Goal: Information Seeking & Learning: Learn about a topic

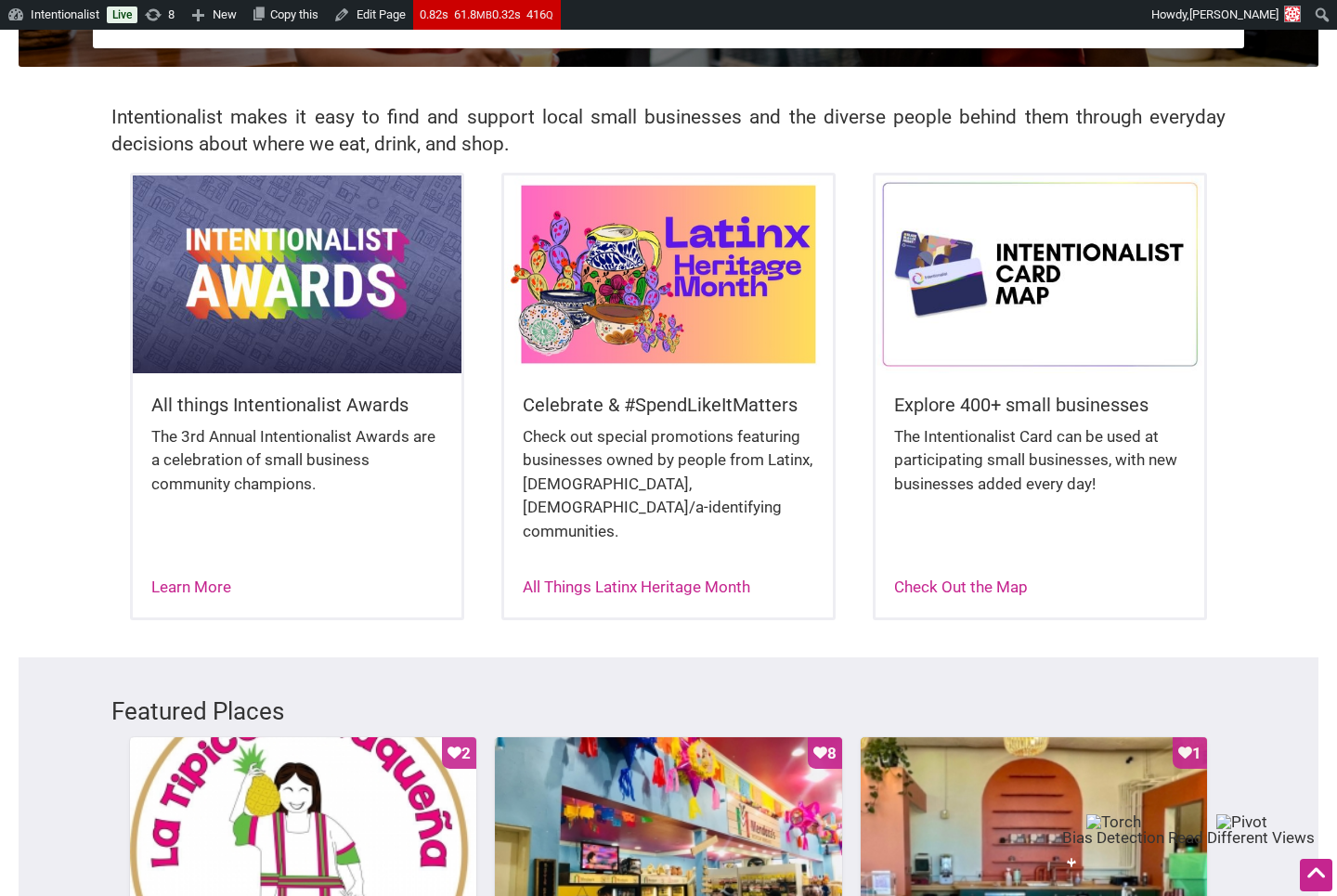
scroll to position [383, 0]
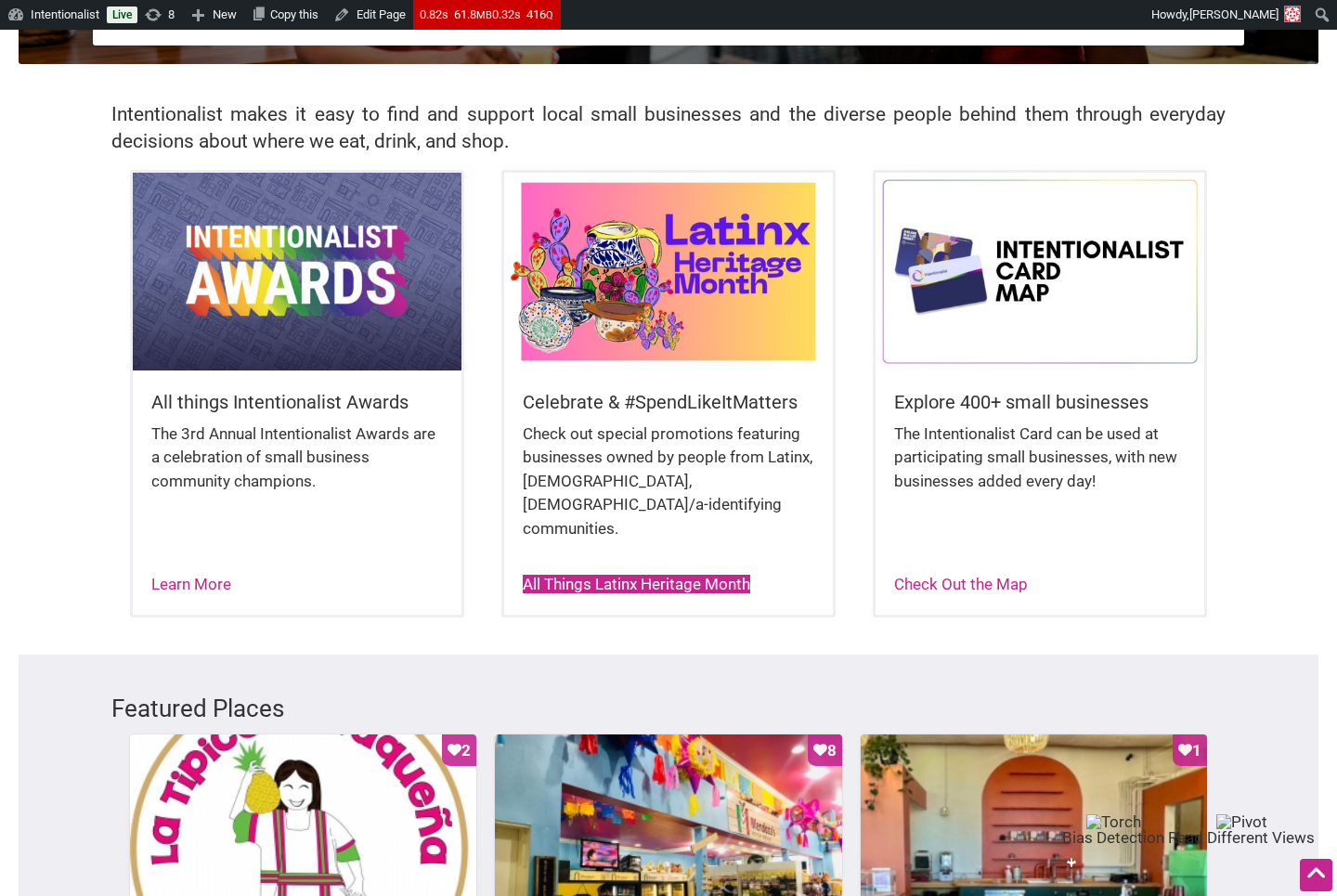
click at [580, 575] on link "All Things Latinx Heritage Month" at bounding box center [637, 584] width 228 height 19
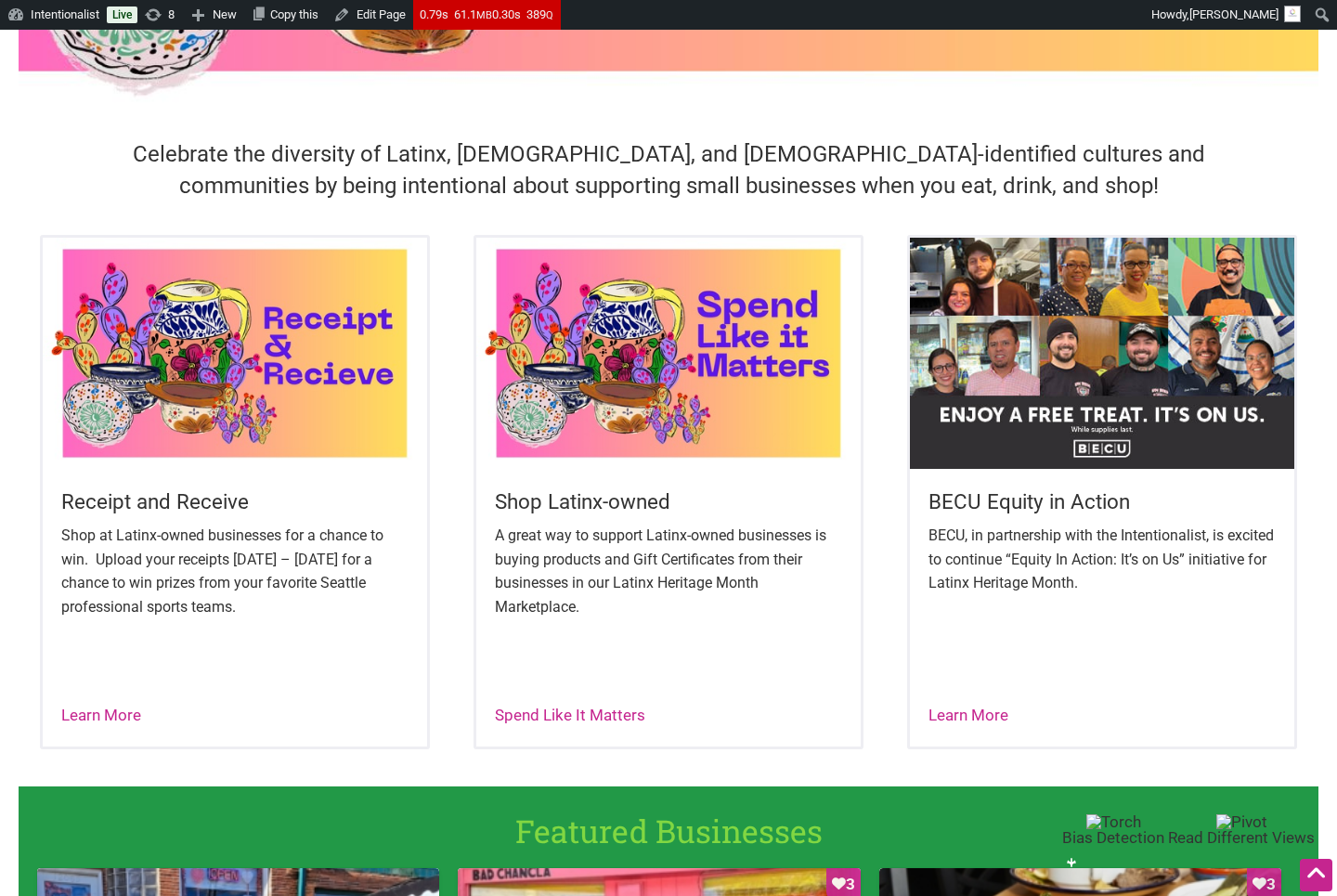
scroll to position [511, 0]
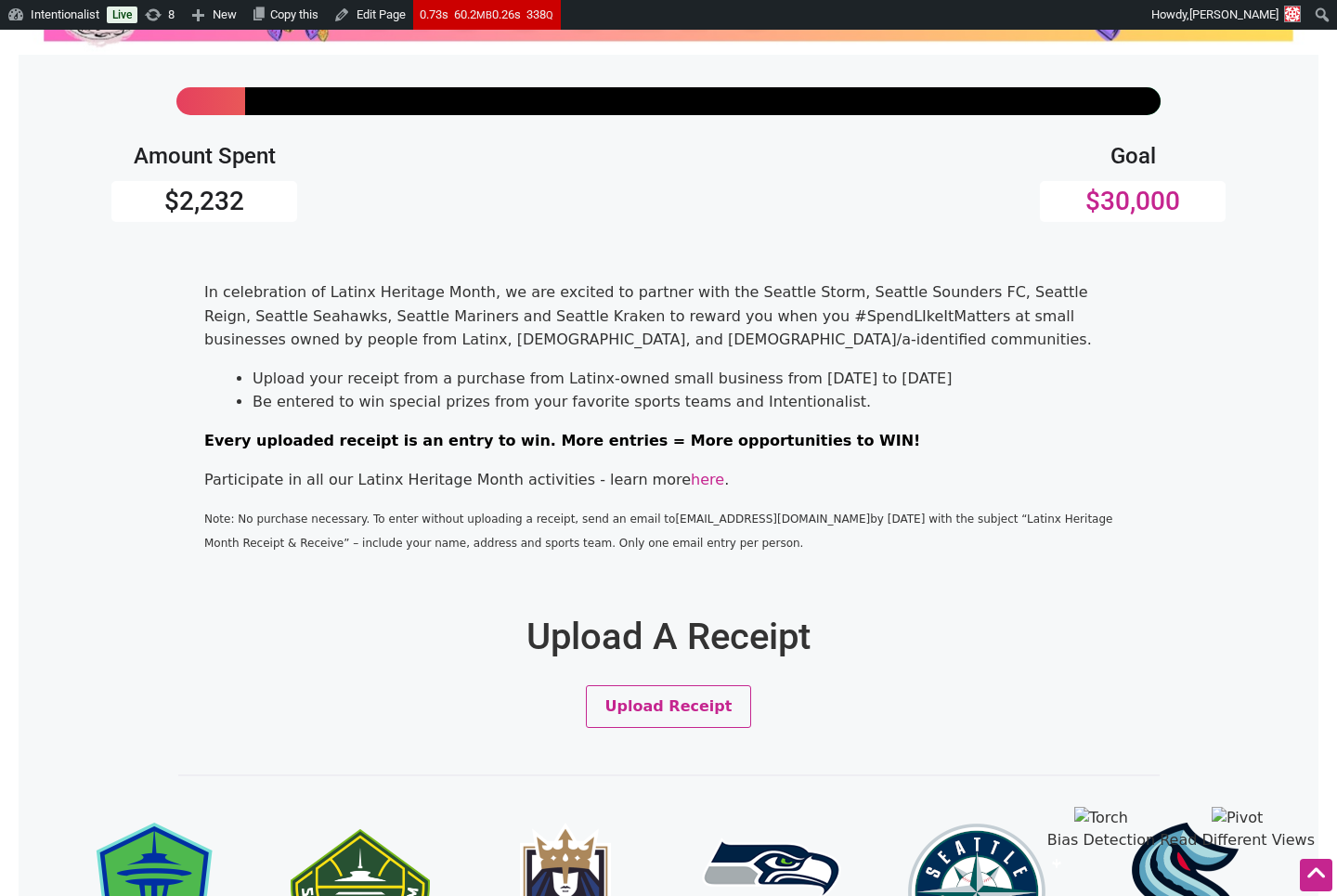
scroll to position [318, 0]
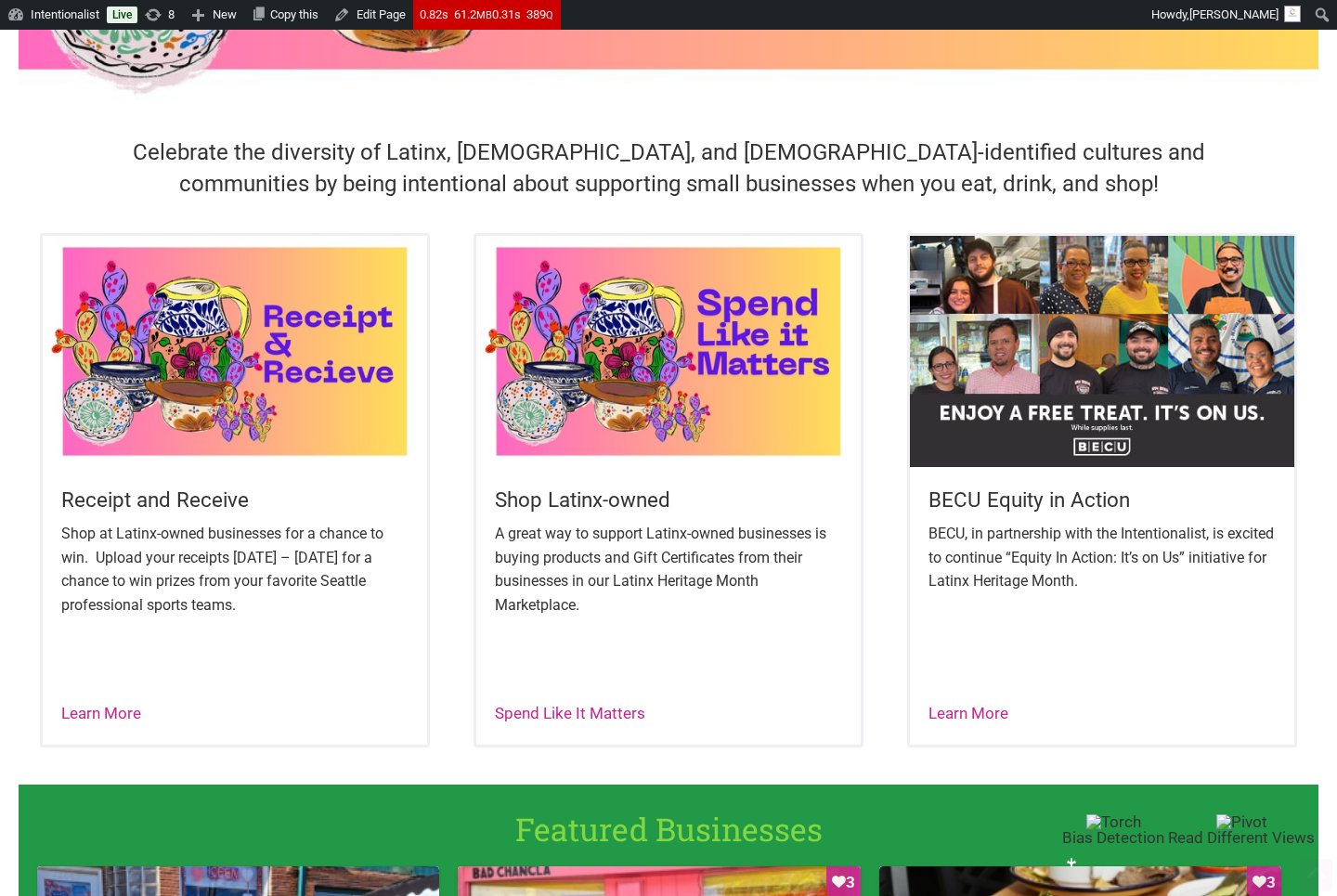
scroll to position [511, 0]
click at [958, 715] on link "Learn More" at bounding box center [969, 713] width 80 height 19
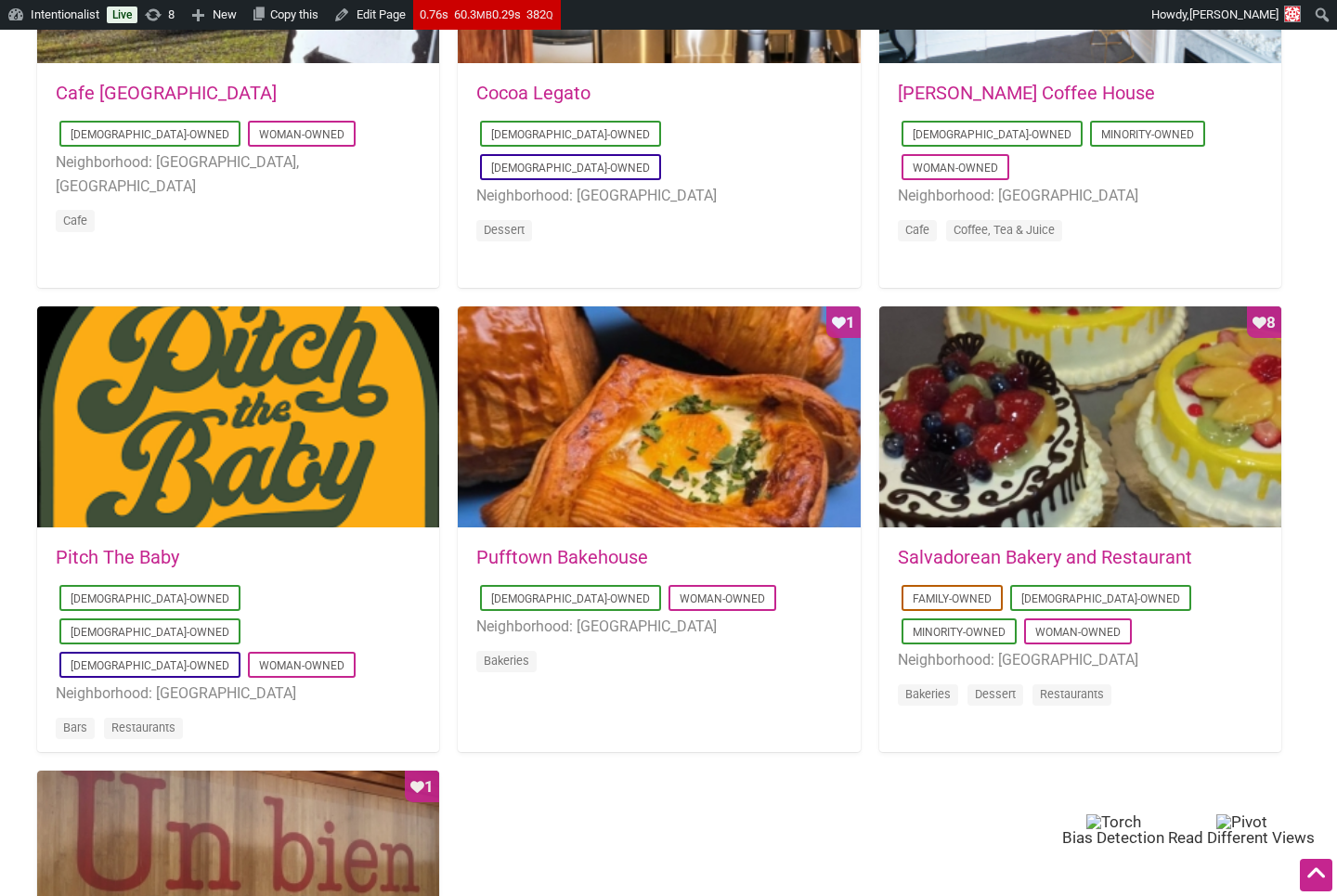
scroll to position [1169, 0]
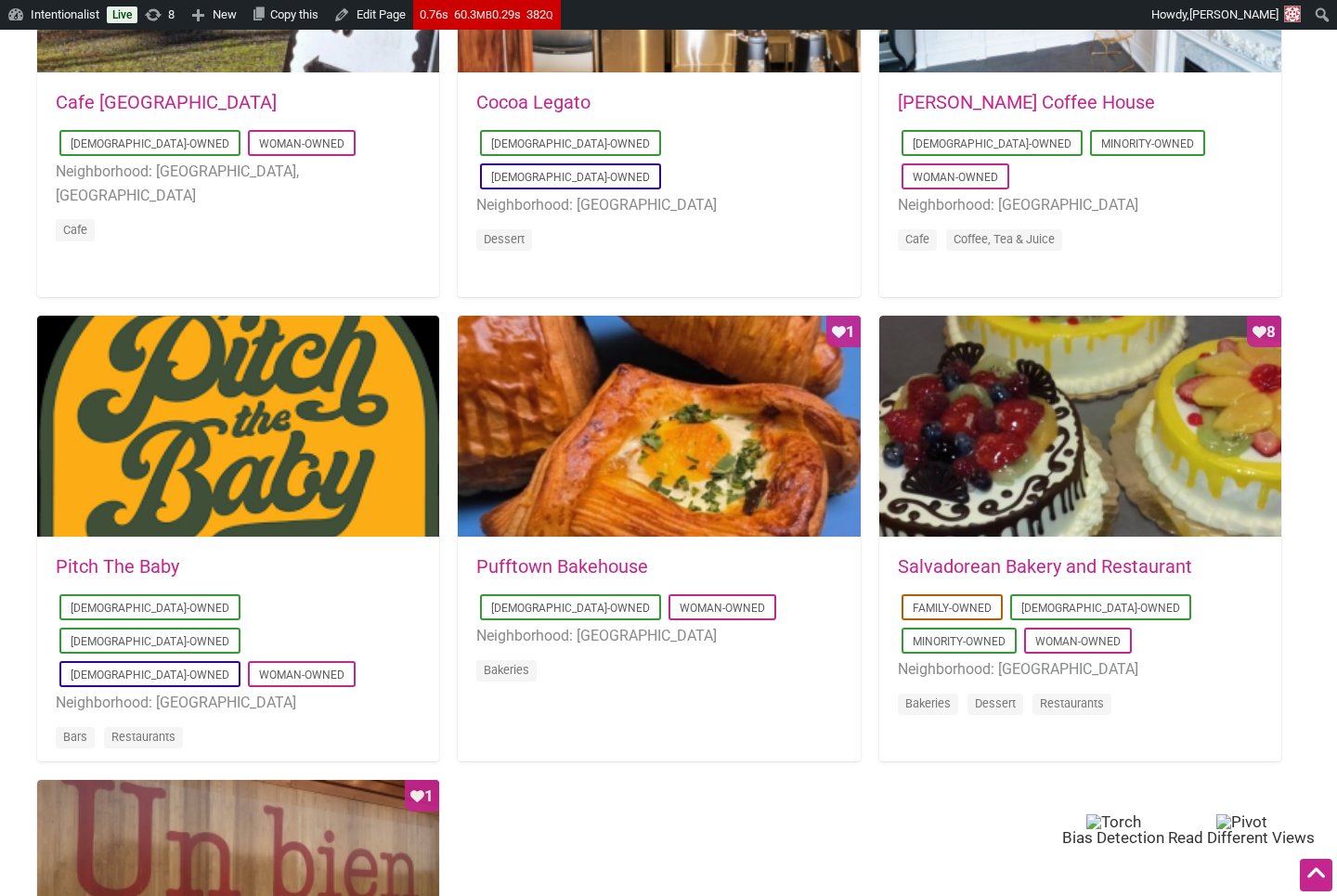
click at [70, 560] on link "Pitch The Baby" at bounding box center [117, 566] width 123 height 22
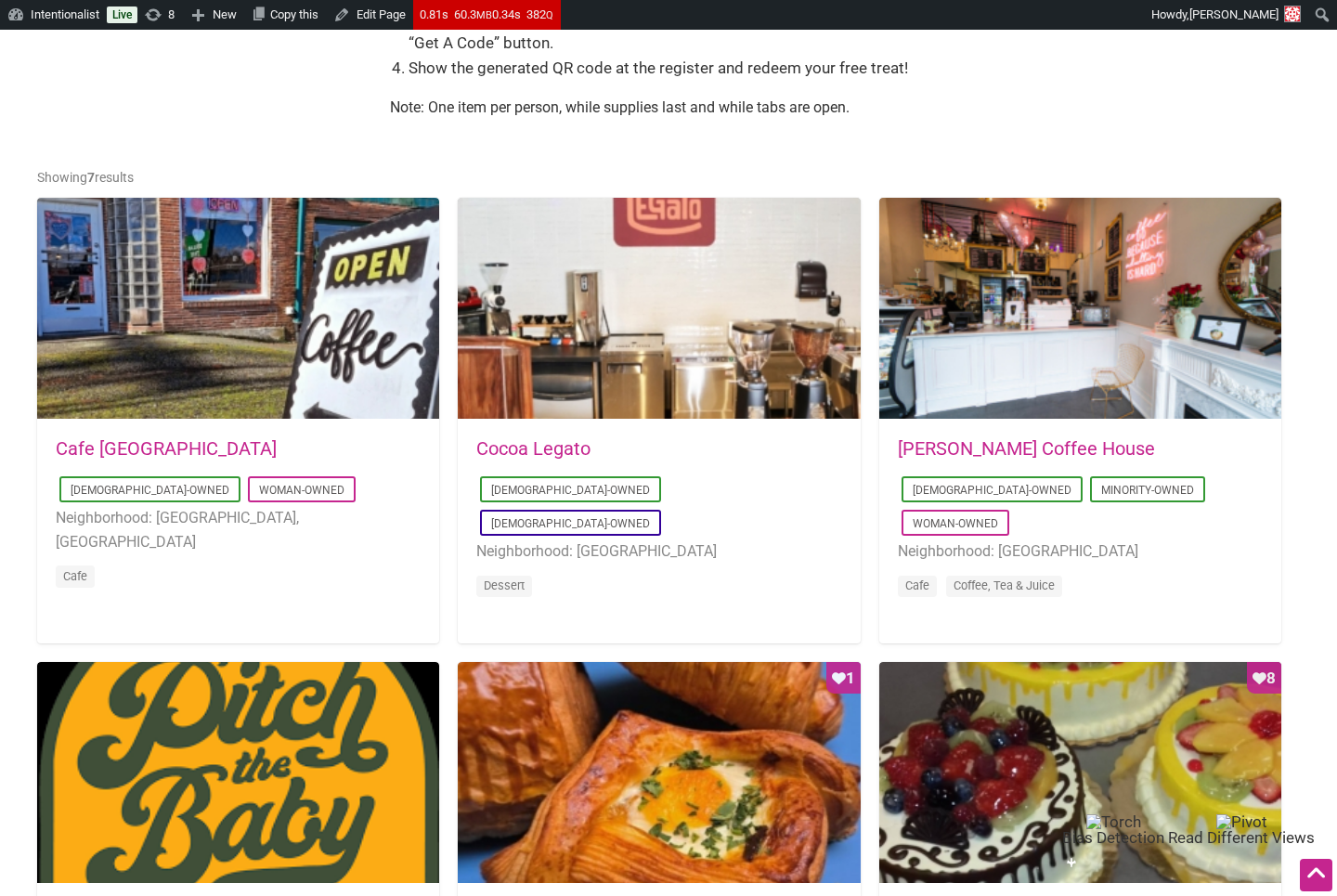
scroll to position [822, 0]
click at [938, 441] on link "[PERSON_NAME] Coffee House" at bounding box center [1026, 448] width 257 height 22
